Goal: Task Accomplishment & Management: Use online tool/utility

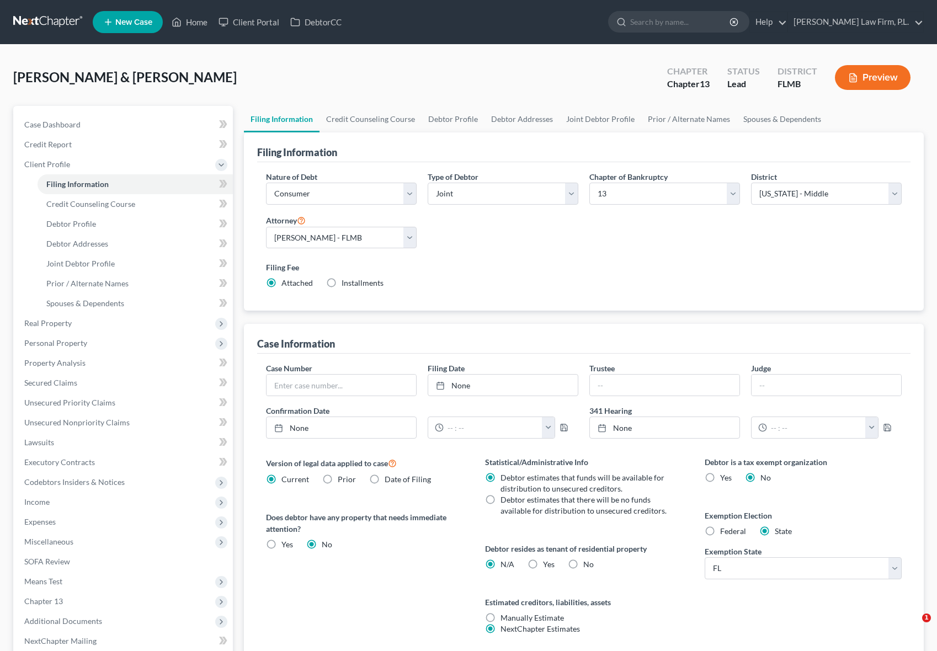
select select "1"
select select "3"
select select "15"
select select "0"
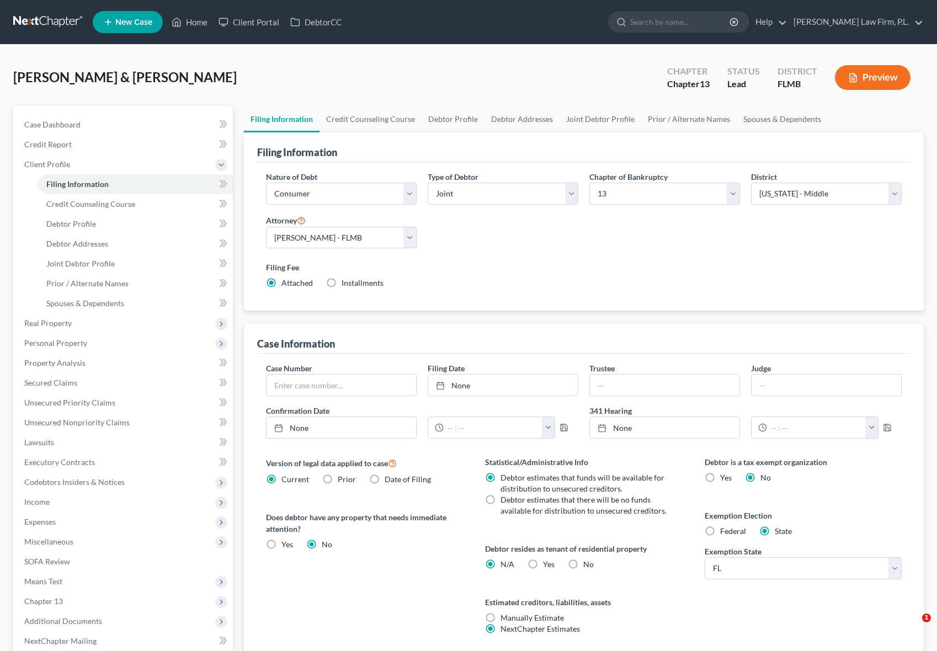
select select "9"
click at [97, 142] on link "Credit Report" at bounding box center [123, 145] width 217 height 20
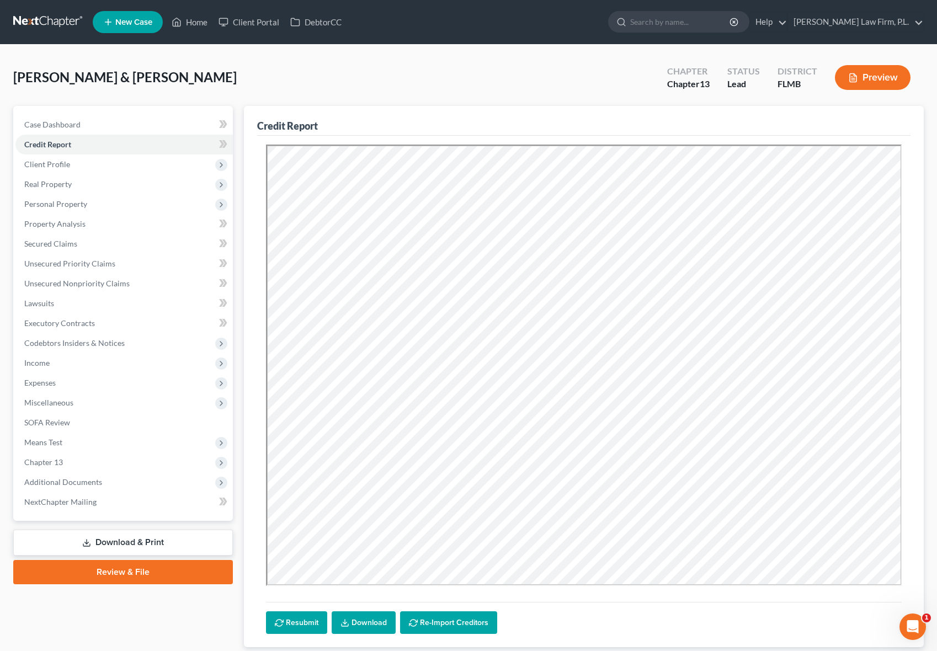
scroll to position [73, 0]
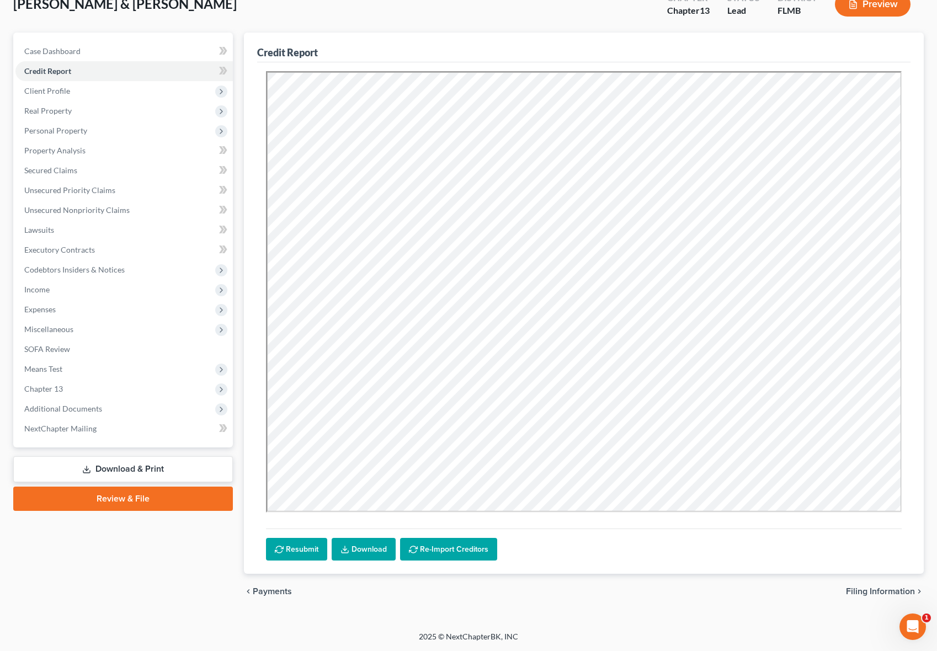
click at [240, 471] on div "Credit Report Resubmit Download Re-Import Creditors chevron_left Payments Filin…" at bounding box center [584, 321] width 692 height 577
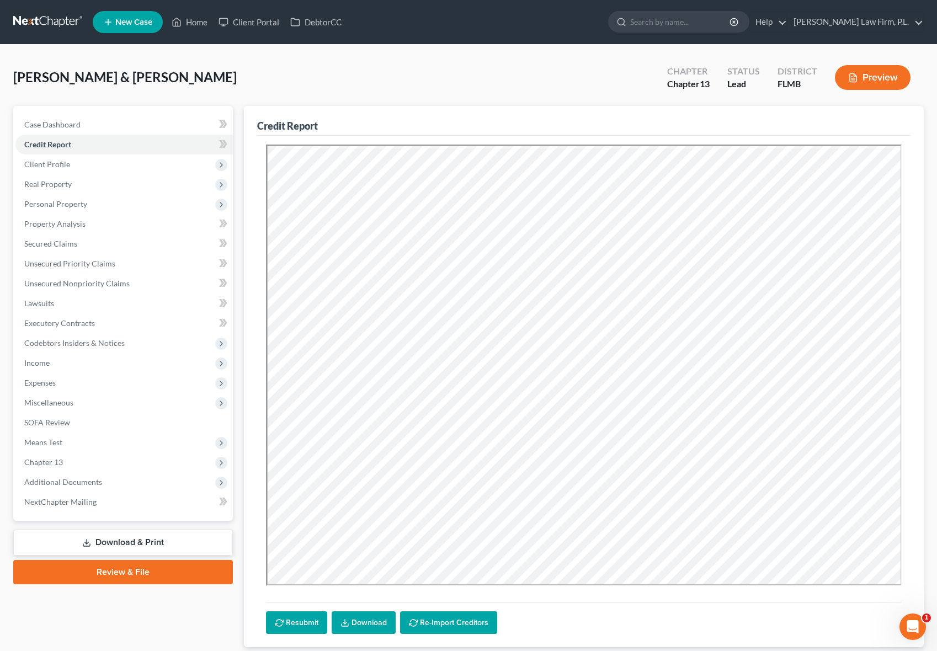
click at [443, 103] on div "[PERSON_NAME] & [PERSON_NAME] Upgraded Chapter Chapter 13 Status Lead District …" at bounding box center [468, 82] width 911 height 48
click at [105, 123] on link "Case Dashboard" at bounding box center [123, 125] width 217 height 20
